Goal: Task Accomplishment & Management: Use online tool/utility

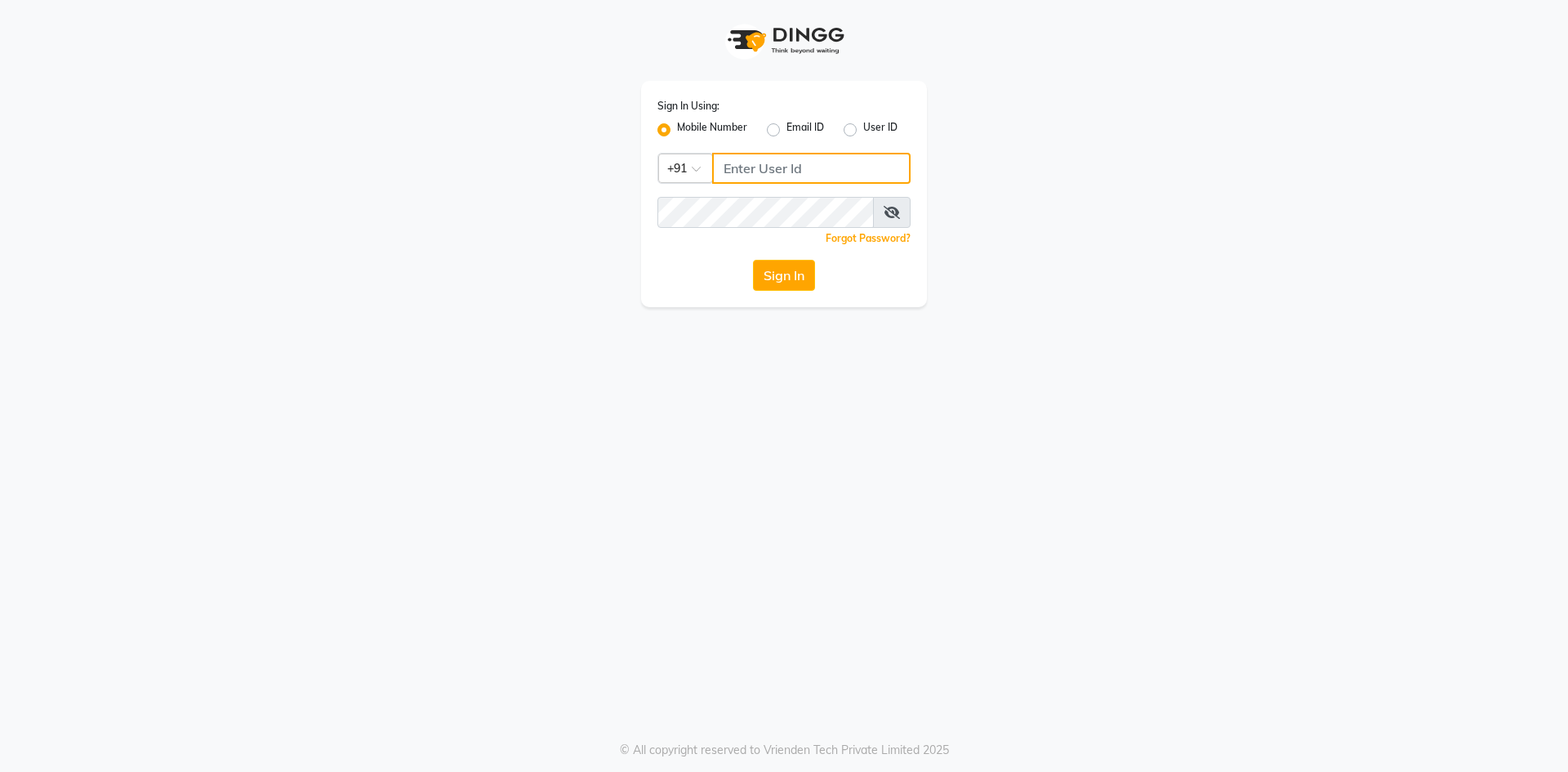
click at [767, 167] on input "Username" at bounding box center [812, 167] width 199 height 31
type input "6364229005"
click at [795, 274] on button "Sign In" at bounding box center [784, 275] width 62 height 31
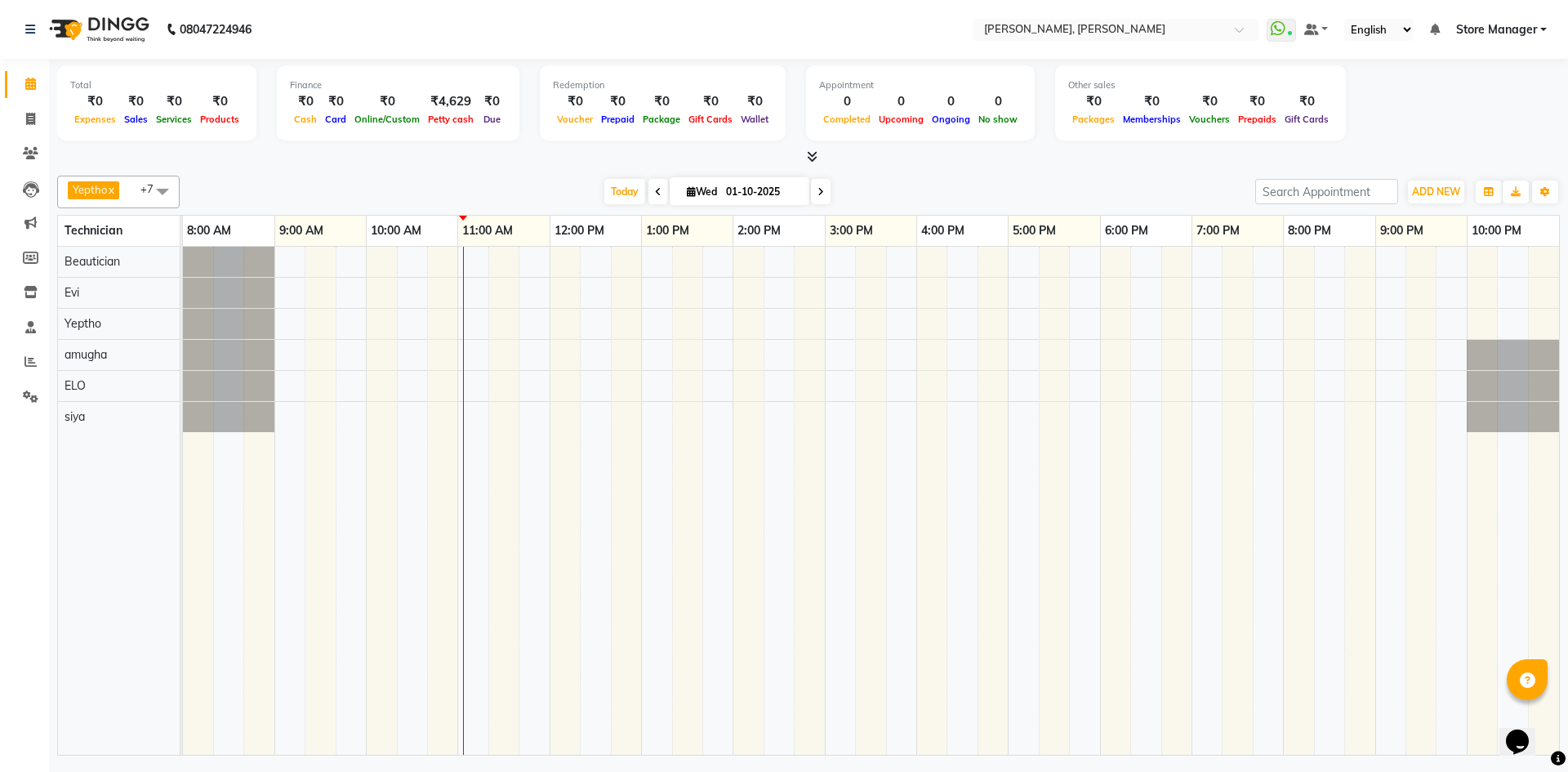
click at [986, 443] on td at bounding box center [993, 501] width 31 height 508
click at [687, 190] on icon at bounding box center [692, 191] width 9 height 10
select select "10"
select select "2025"
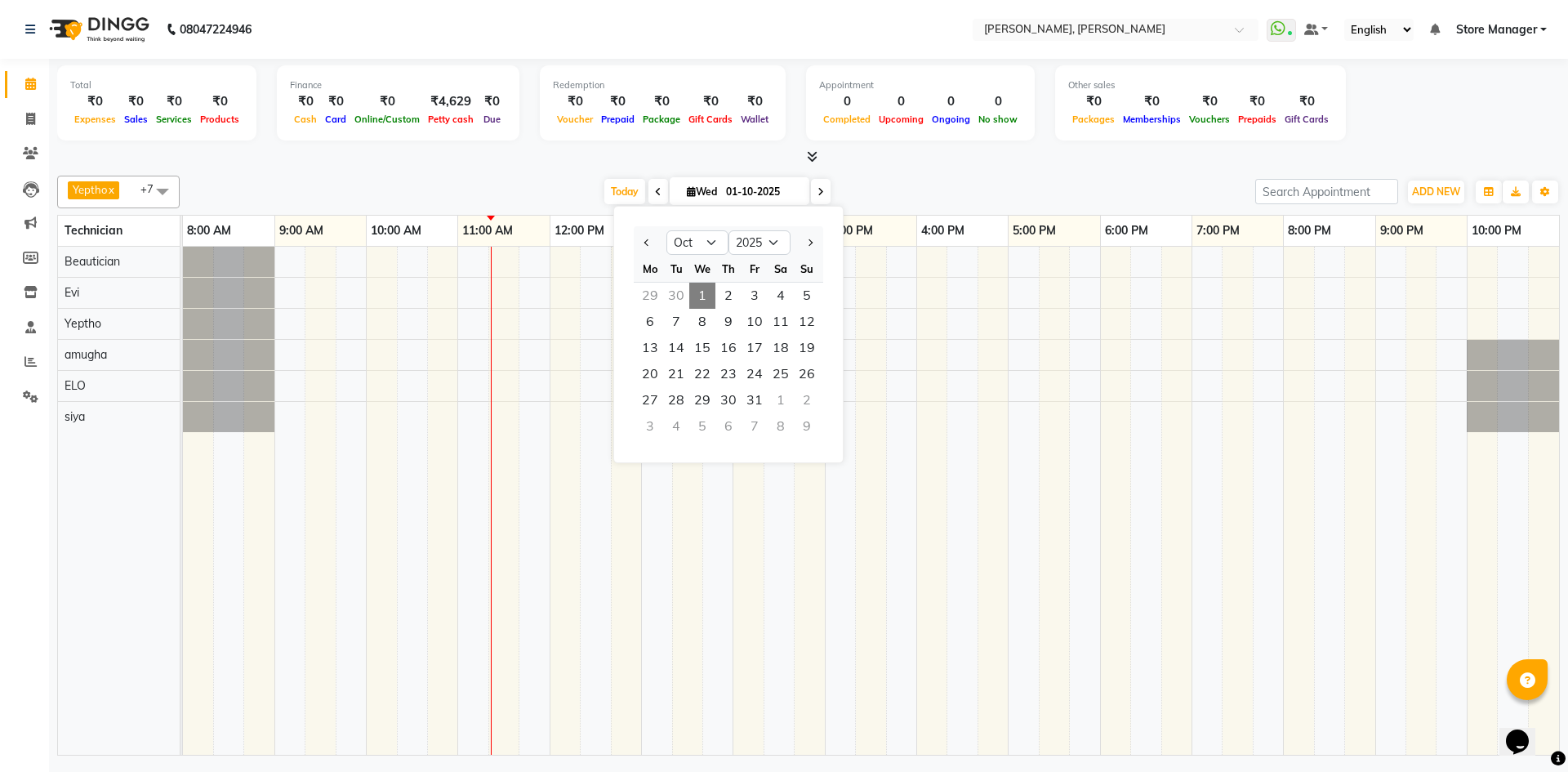
click at [687, 190] on icon at bounding box center [692, 191] width 9 height 10
